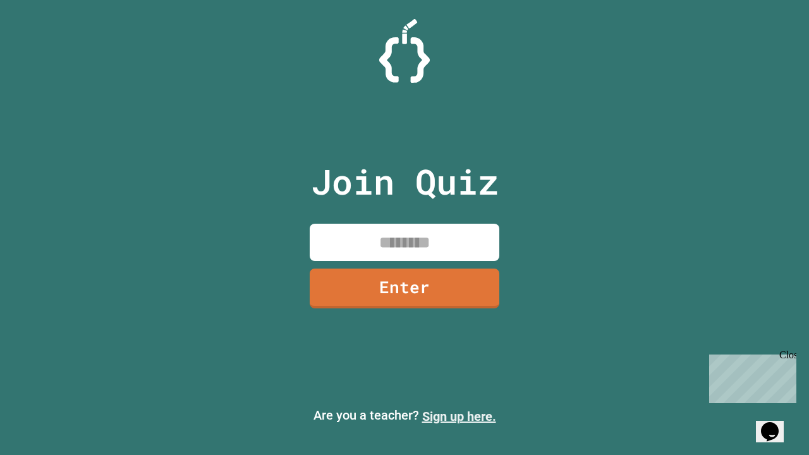
click at [459, 417] on link "Sign up here." at bounding box center [459, 416] width 74 height 15
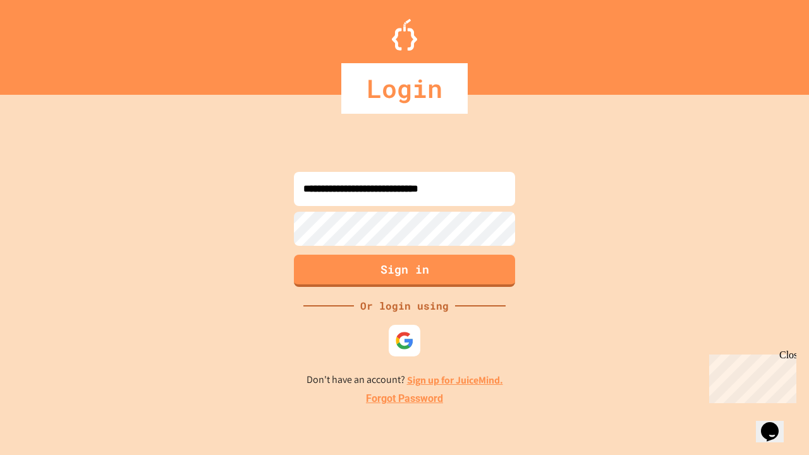
type input "**********"
